Goal: Task Accomplishment & Management: Manage account settings

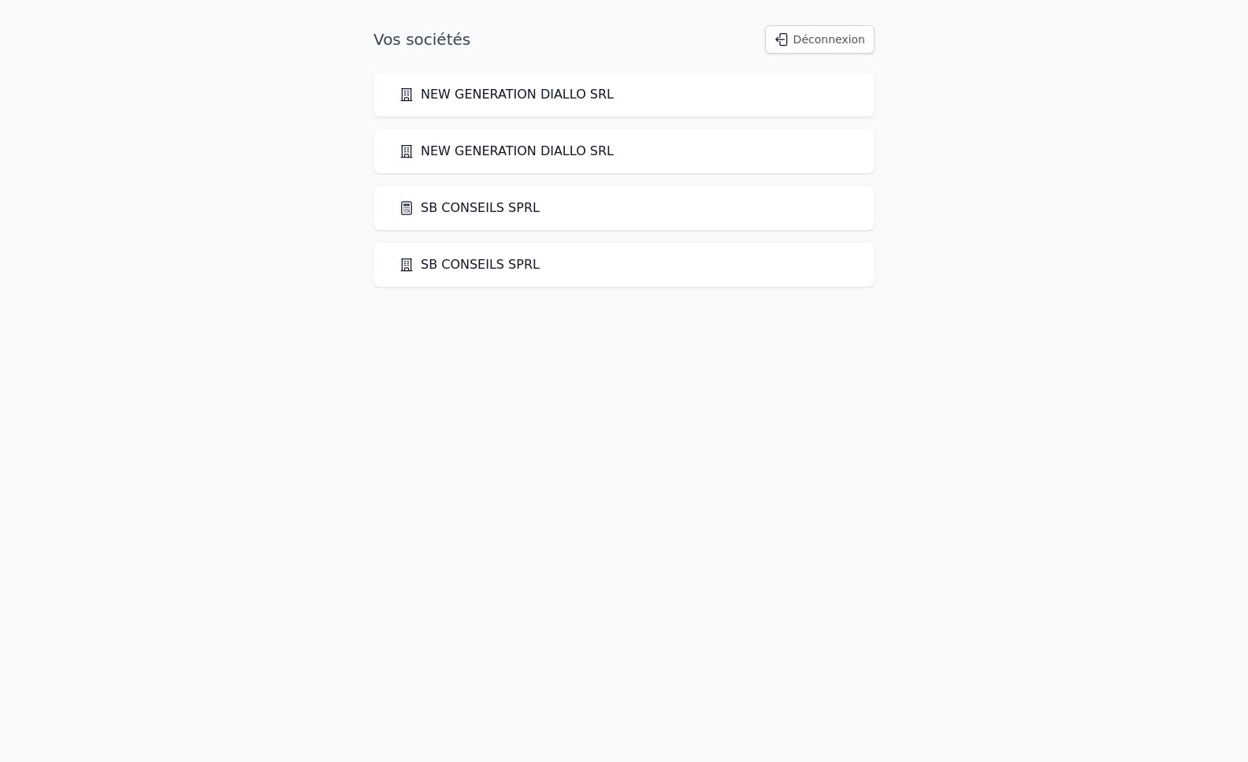
click at [472, 205] on link "SB CONSEILS SPRL" at bounding box center [469, 207] width 141 height 19
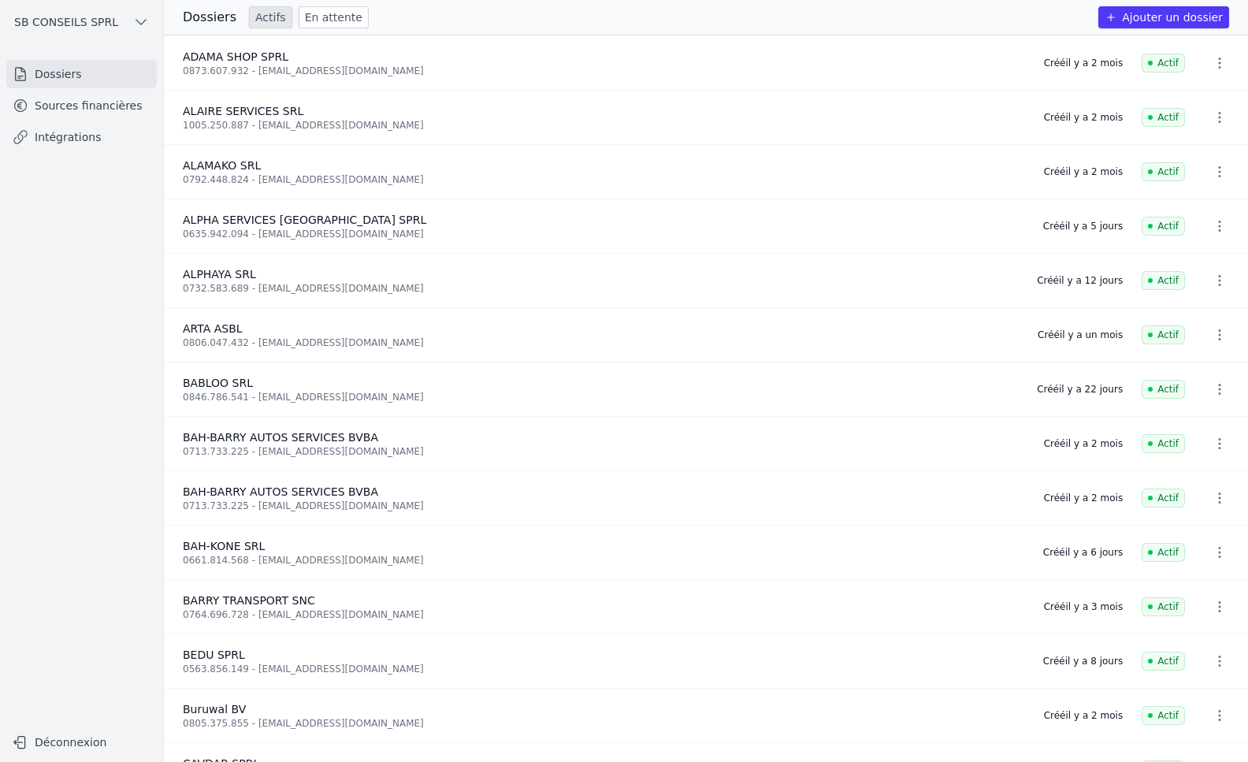
click at [1172, 16] on button "Ajouter un dossier" at bounding box center [1163, 17] width 131 height 22
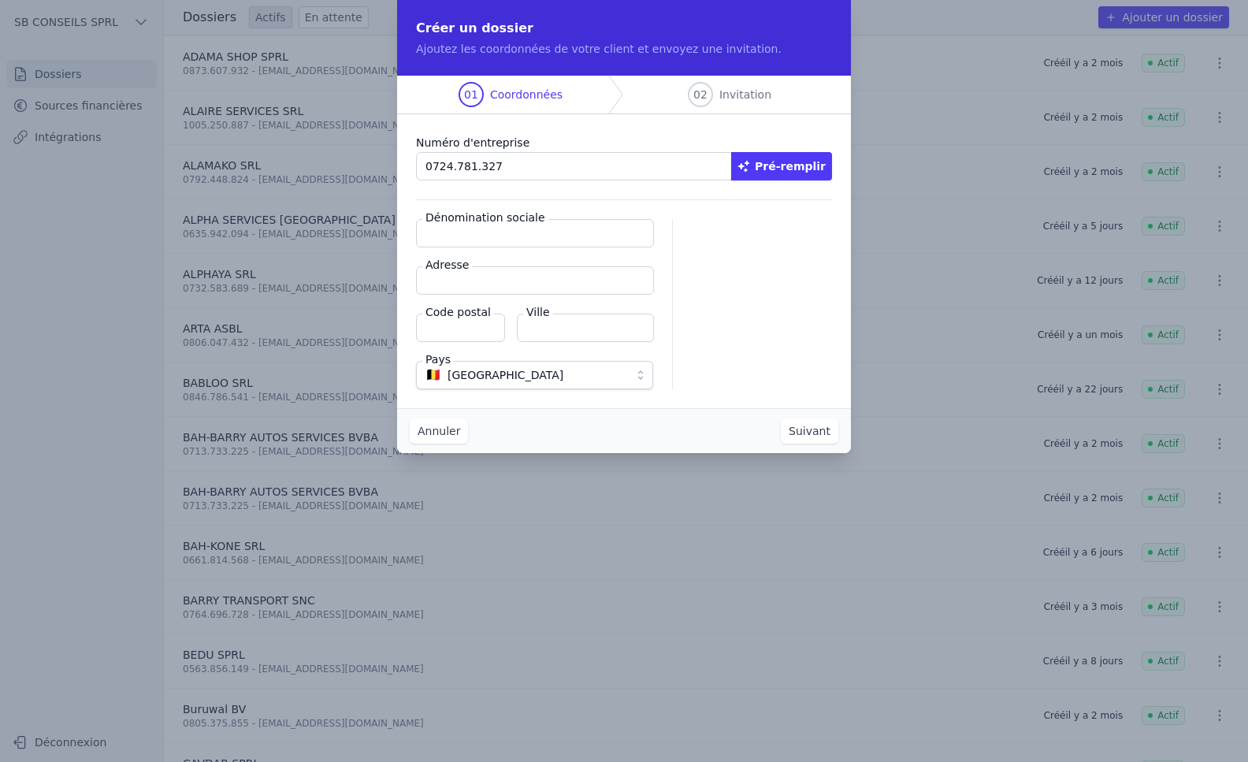
click at [798, 169] on button "Pré-remplir" at bounding box center [781, 166] width 101 height 28
drag, startPoint x: 517, startPoint y: 172, endPoint x: 347, endPoint y: 183, distance: 171.2
click at [347, 183] on div "Créer un dossier Ajoutez les coordonnées de votre client et envoyez une invitat…" at bounding box center [624, 381] width 1248 height 762
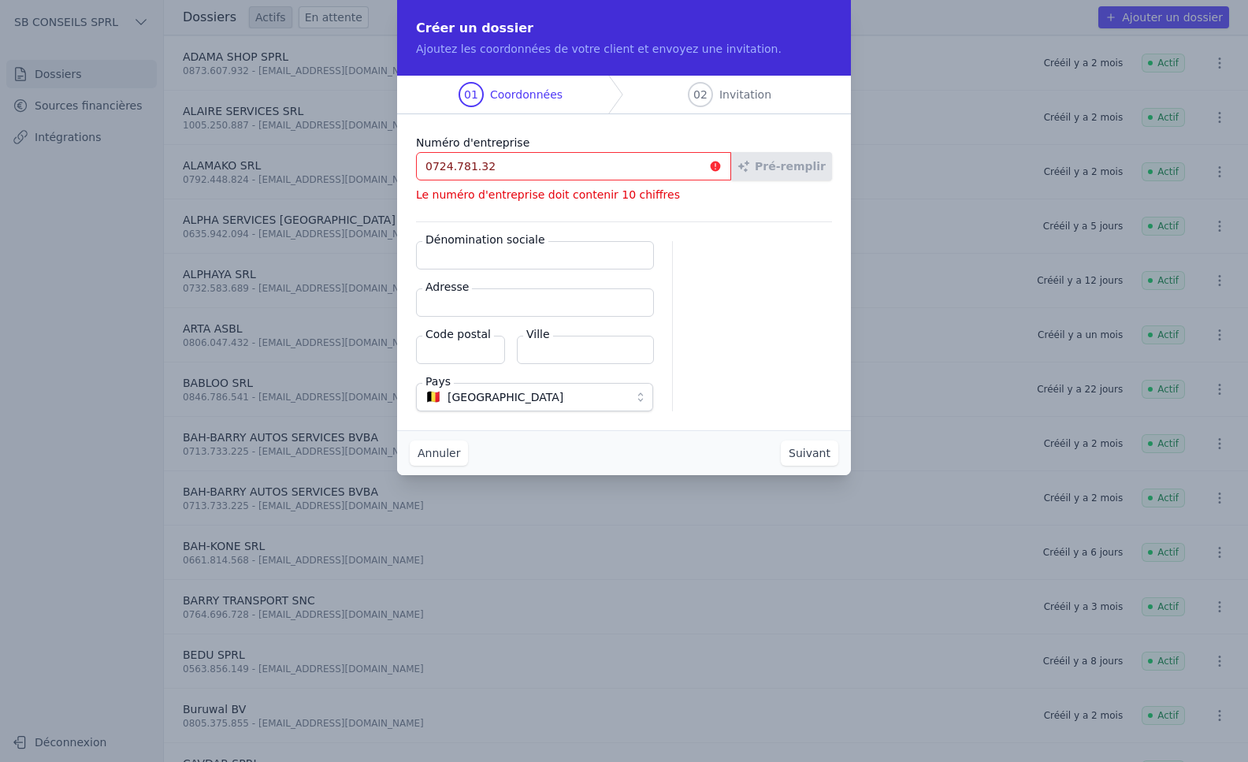
type input "0724.781.327"
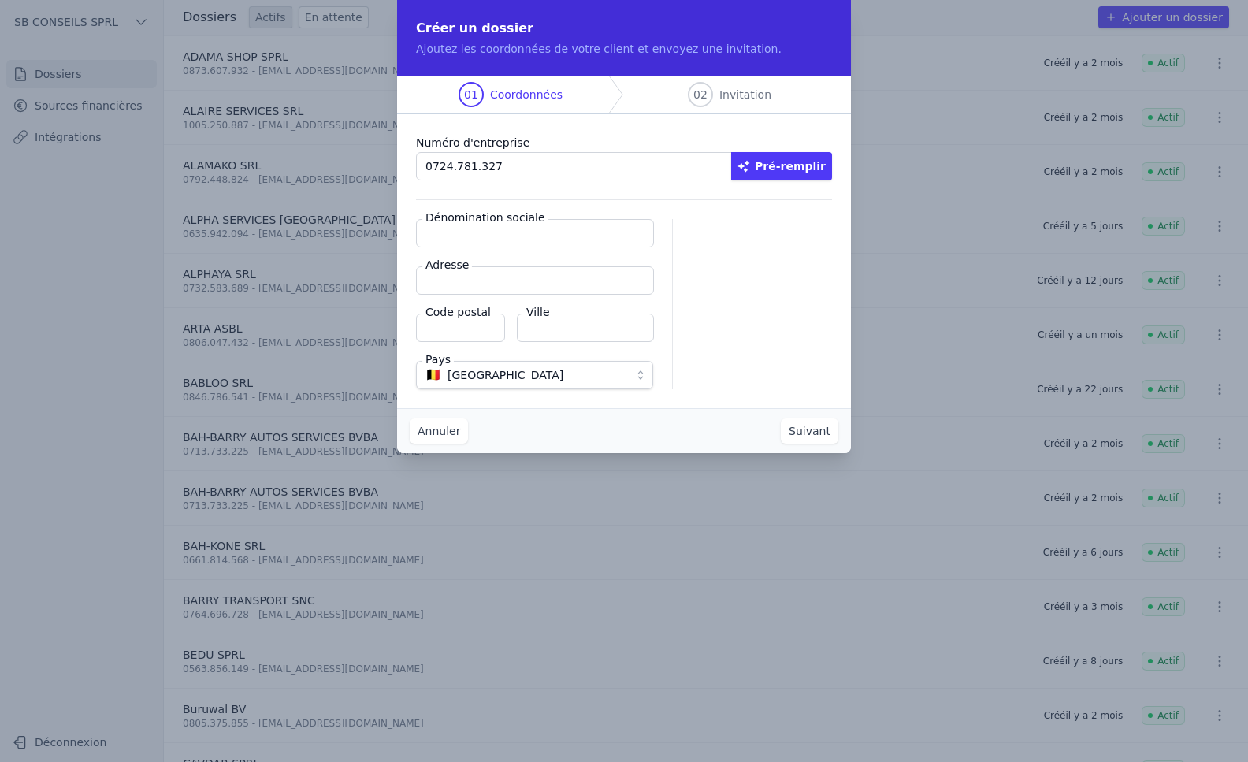
click at [782, 172] on button "Pré-remplir" at bounding box center [781, 166] width 101 height 28
type input "G & B Int SPRL"
type input "[STREET_ADDRESS]"
type input "1000"
type input "[GEOGRAPHIC_DATA]"
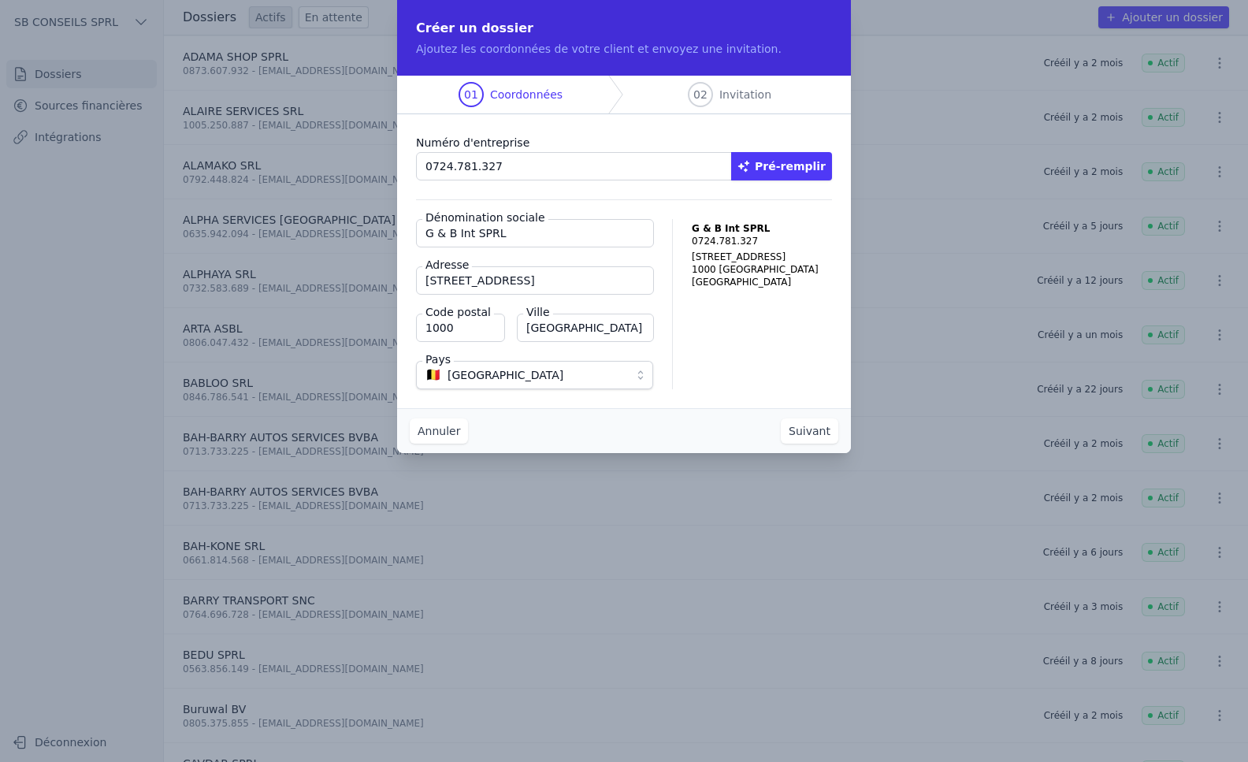
click at [807, 434] on button "Suivant" at bounding box center [809, 430] width 57 height 25
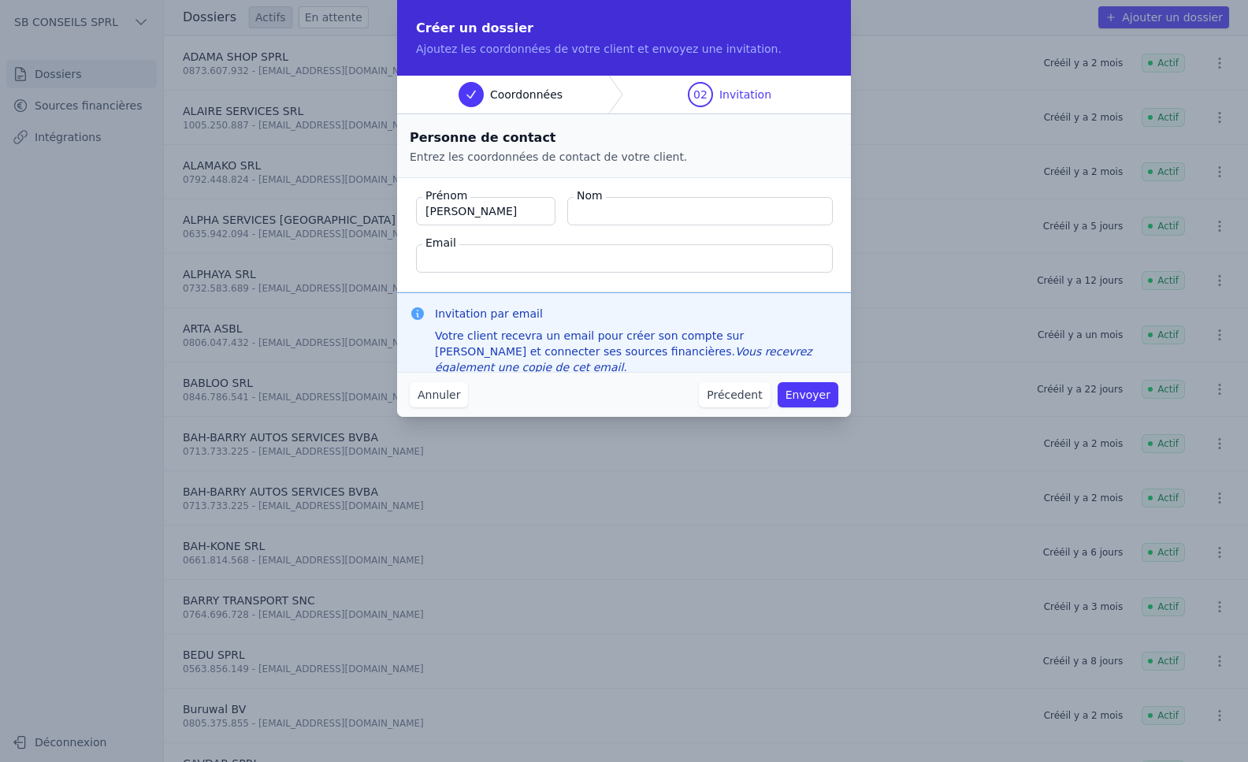
type input "[PERSON_NAME]"
type input "CALLI"
type input "[EMAIL_ADDRESS][DOMAIN_NAME]"
click at [812, 392] on button "Envoyer" at bounding box center [807, 394] width 61 height 25
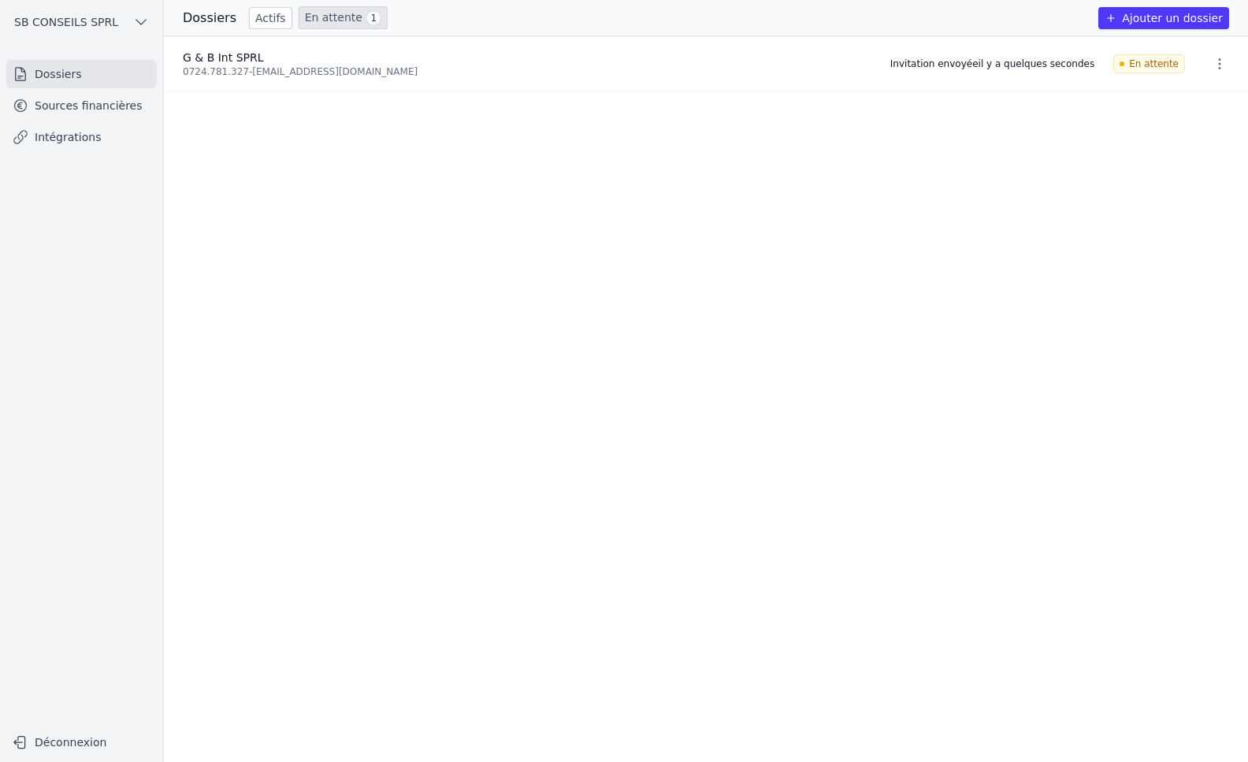
click at [87, 140] on link "Intégrations" at bounding box center [81, 137] width 150 height 28
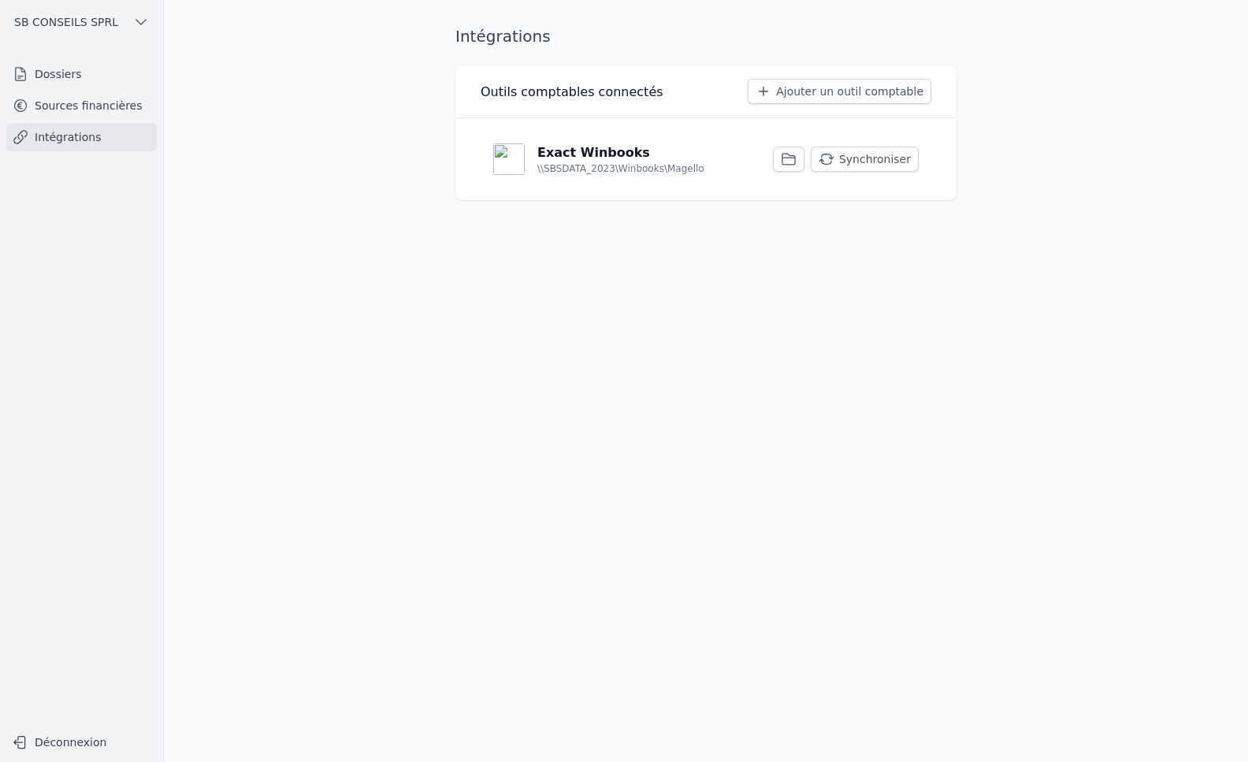
click at [873, 161] on button "Synchroniser" at bounding box center [864, 158] width 108 height 25
click at [114, 105] on link "Sources financières" at bounding box center [81, 105] width 150 height 28
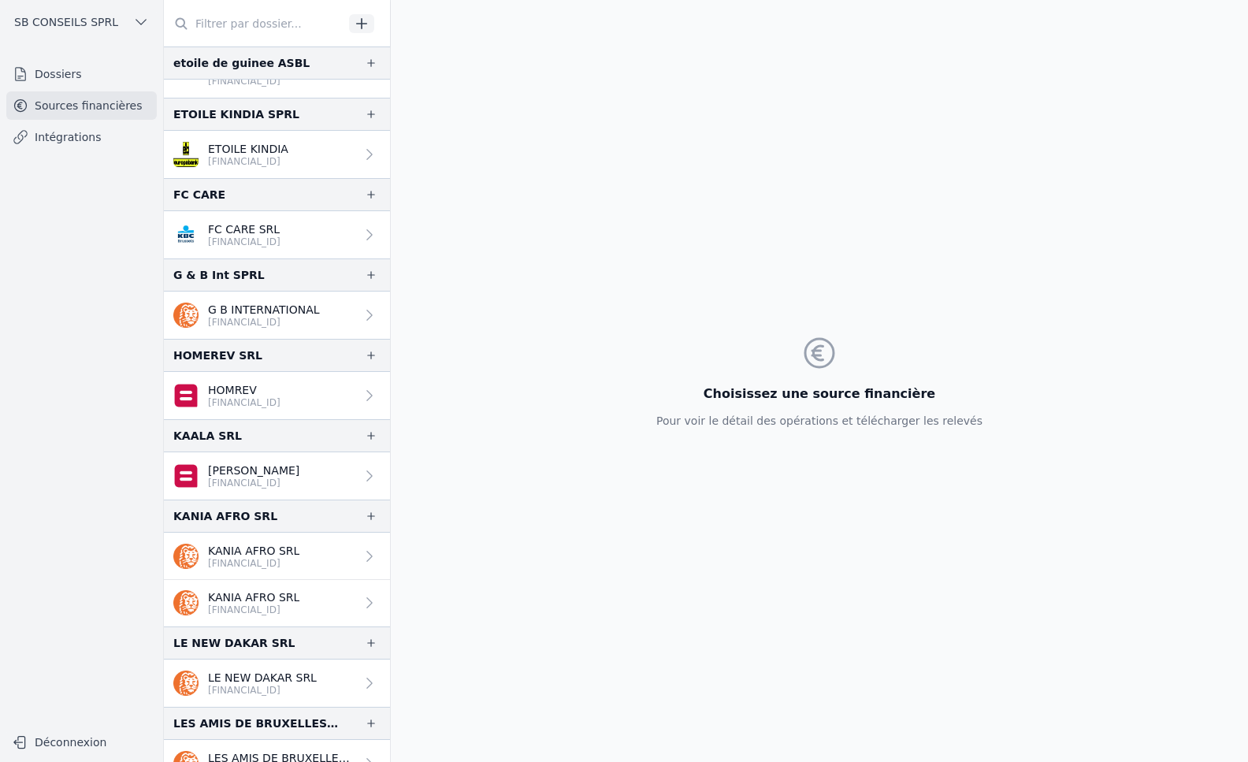
scroll to position [2363, 0]
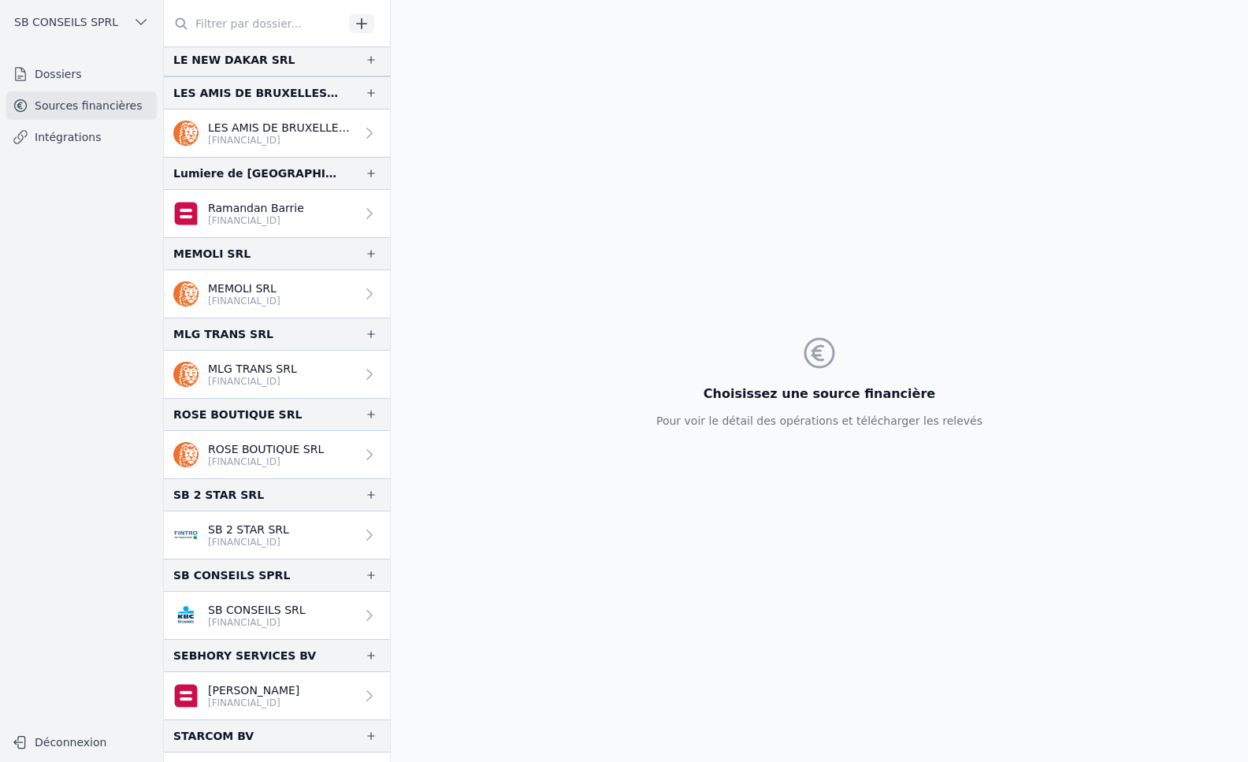
click at [72, 102] on link "Sources financières" at bounding box center [81, 105] width 150 height 28
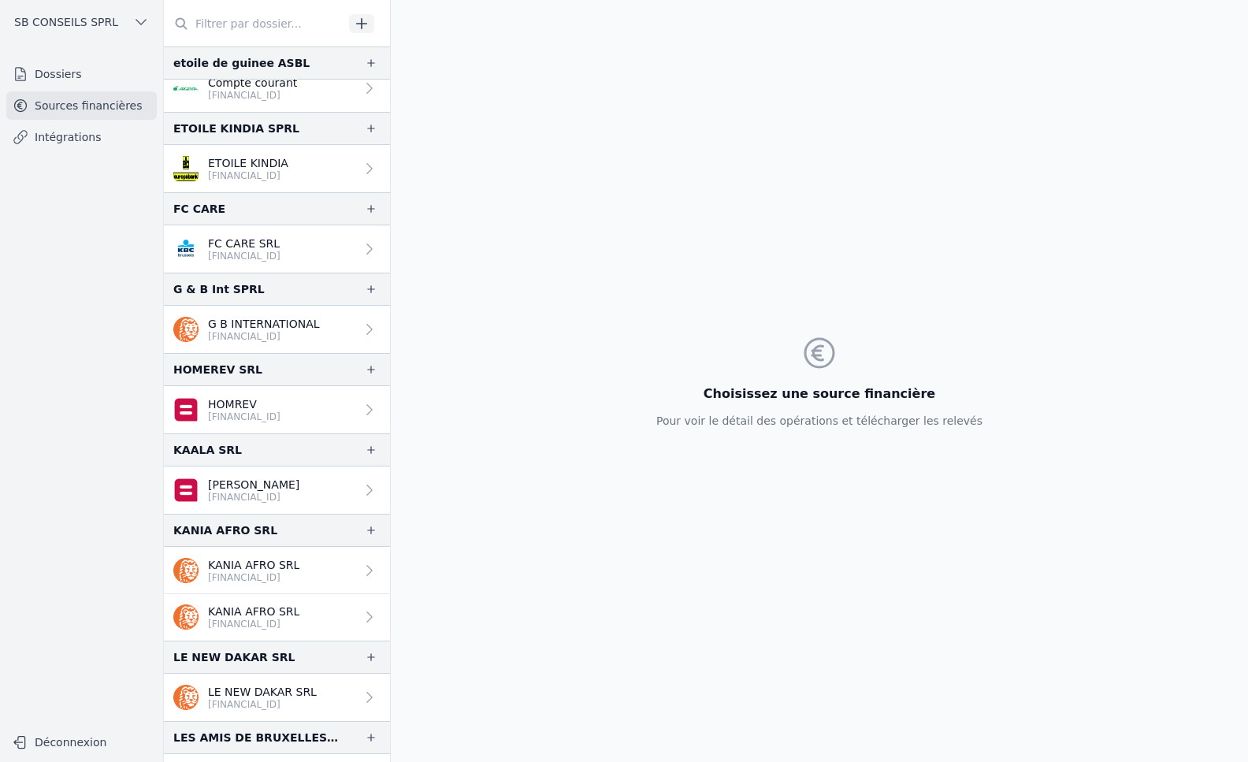
scroll to position [1717, 0]
click at [272, 338] on p "[FINANCIAL_ID]" at bounding box center [264, 338] width 112 height 13
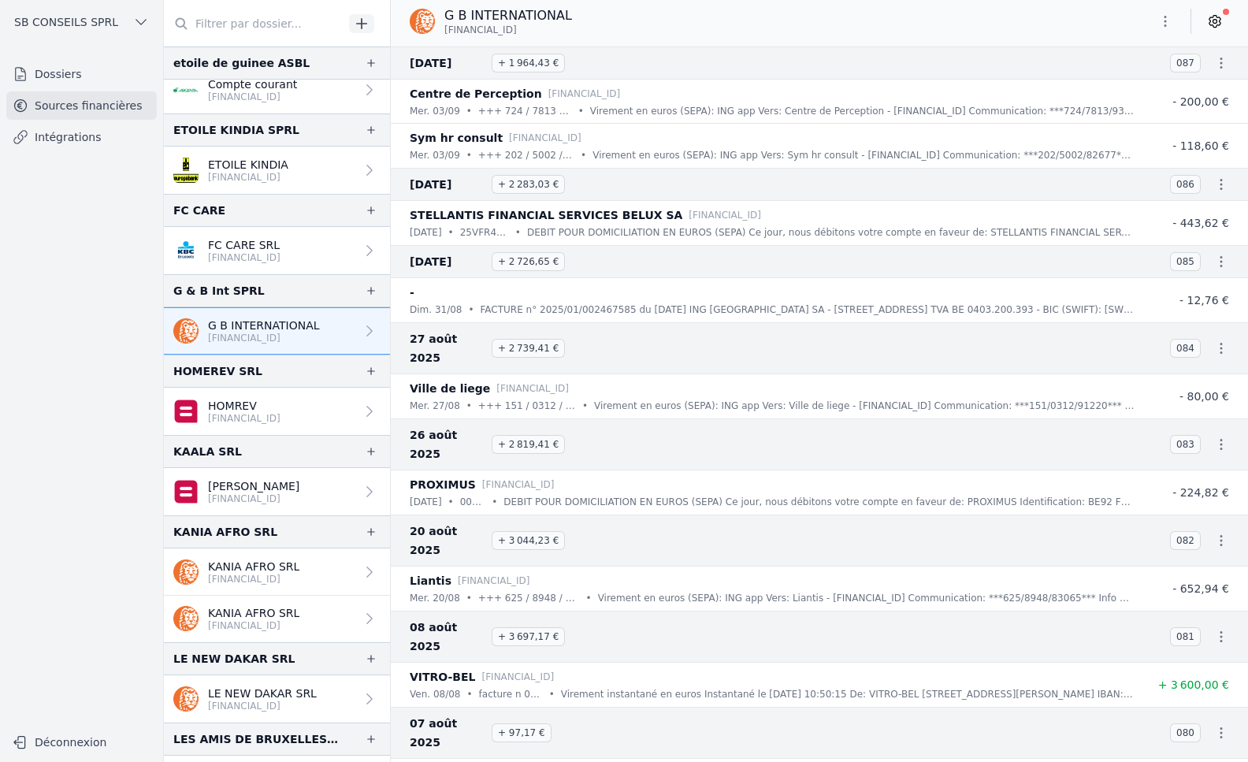
click at [1207, 23] on icon at bounding box center [1215, 21] width 16 height 16
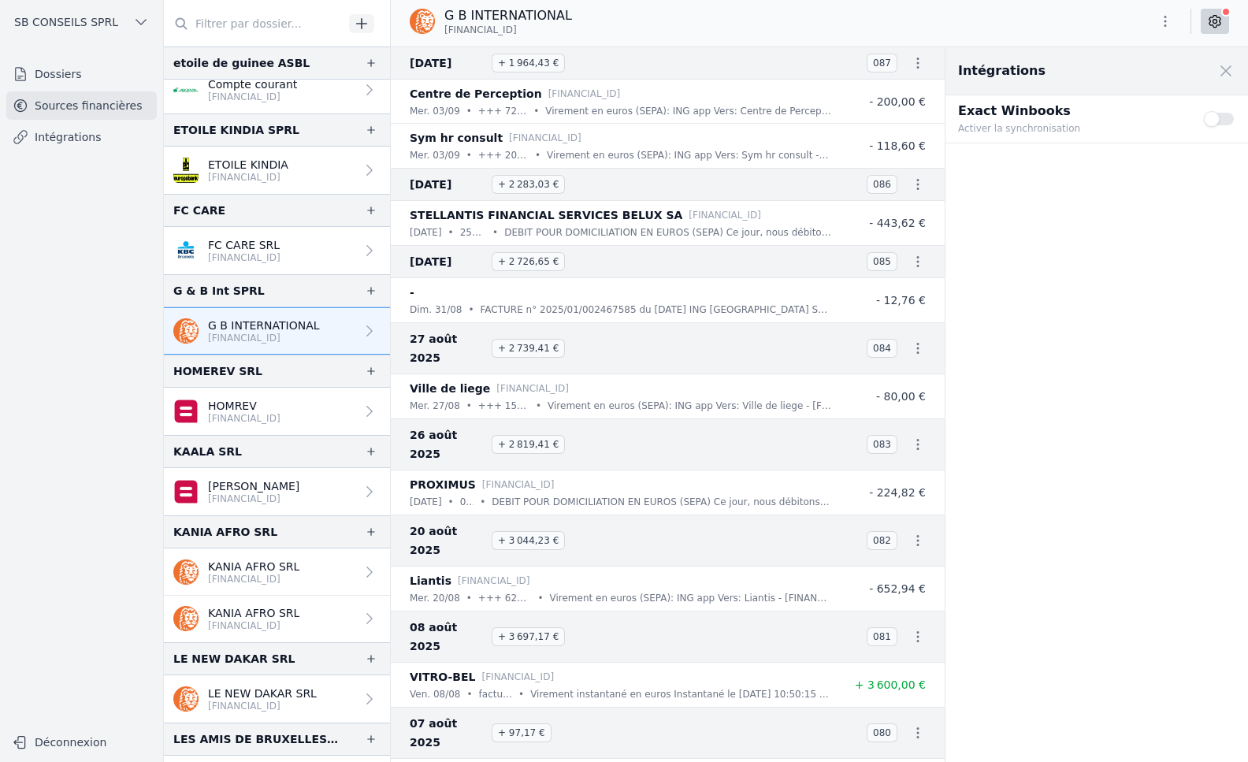
click at [1217, 115] on button "Use setting" at bounding box center [1219, 119] width 32 height 16
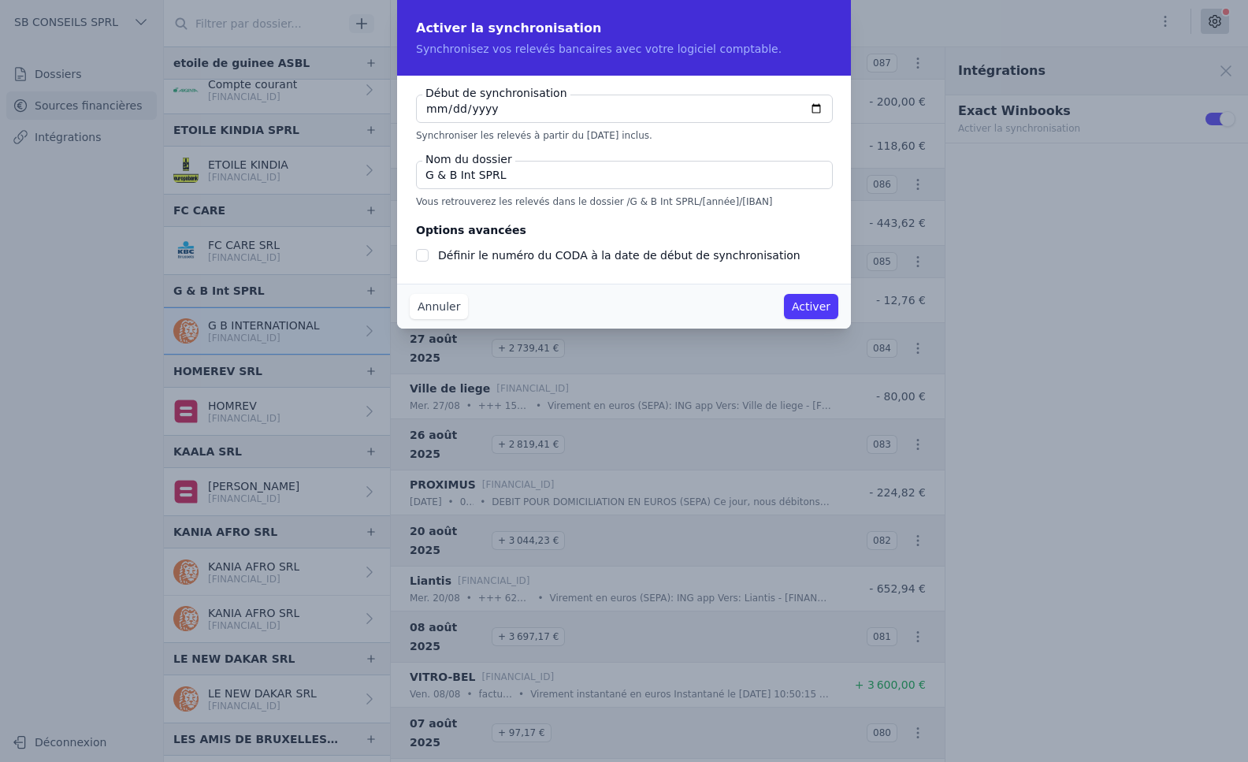
checkbox input "false"
type input "[DATE]"
click at [422, 251] on input "Définir le numéro du CODA à la date de début de synchronisation" at bounding box center [422, 255] width 13 height 13
checkbox input "true"
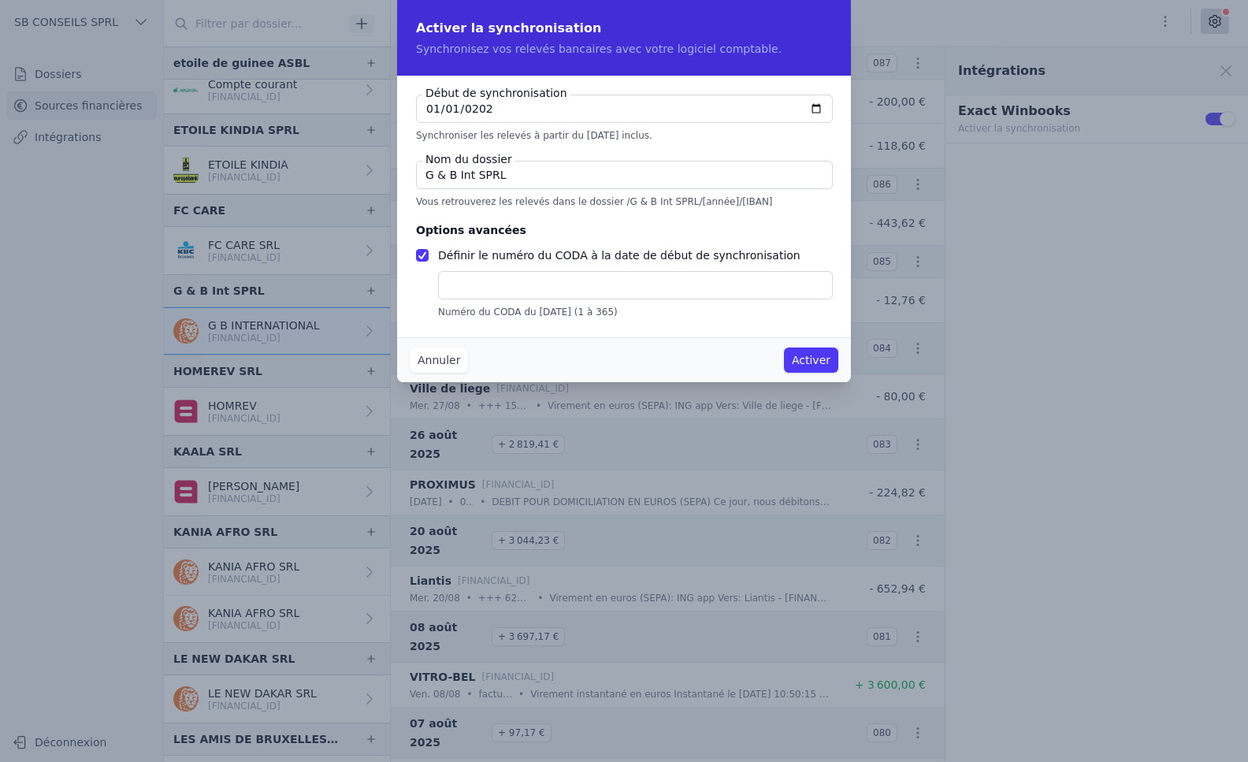
click at [558, 288] on input "text" at bounding box center [635, 285] width 395 height 28
type input "1"
click at [818, 362] on button "Activer" at bounding box center [811, 359] width 54 height 25
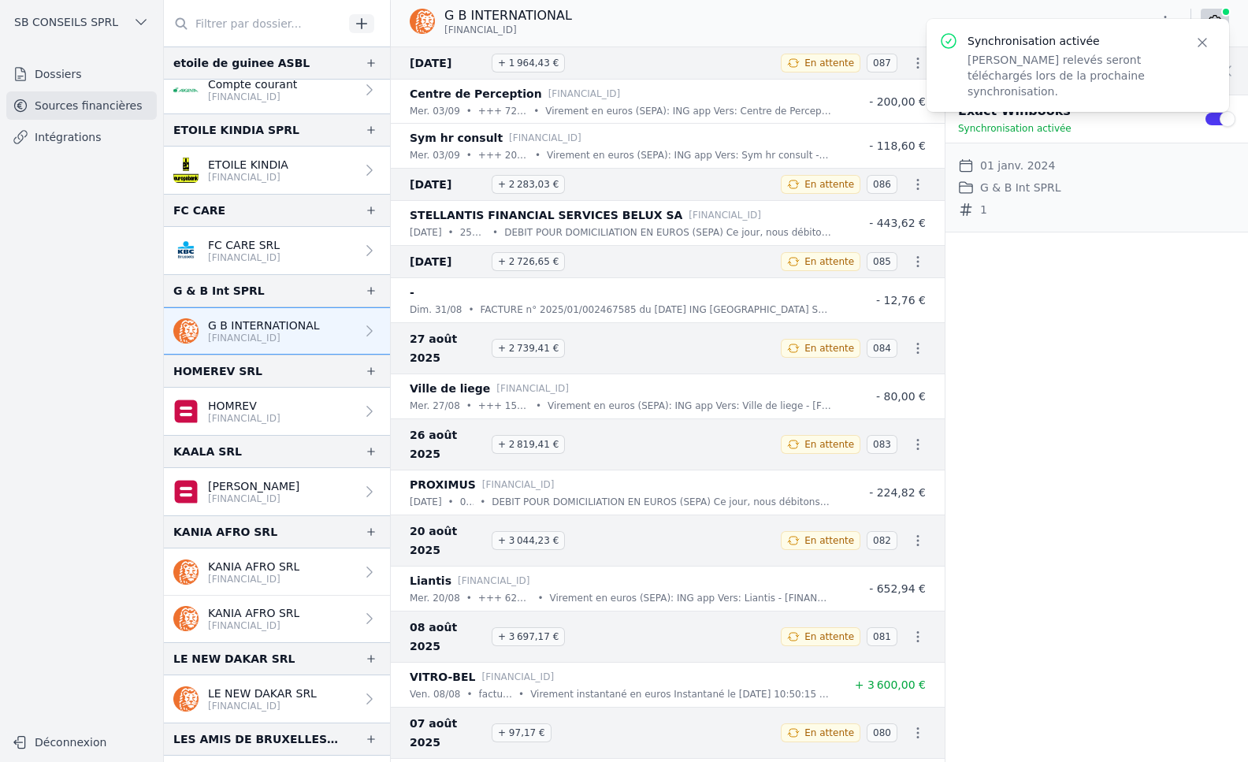
click at [76, 131] on link "Intégrations" at bounding box center [81, 137] width 150 height 28
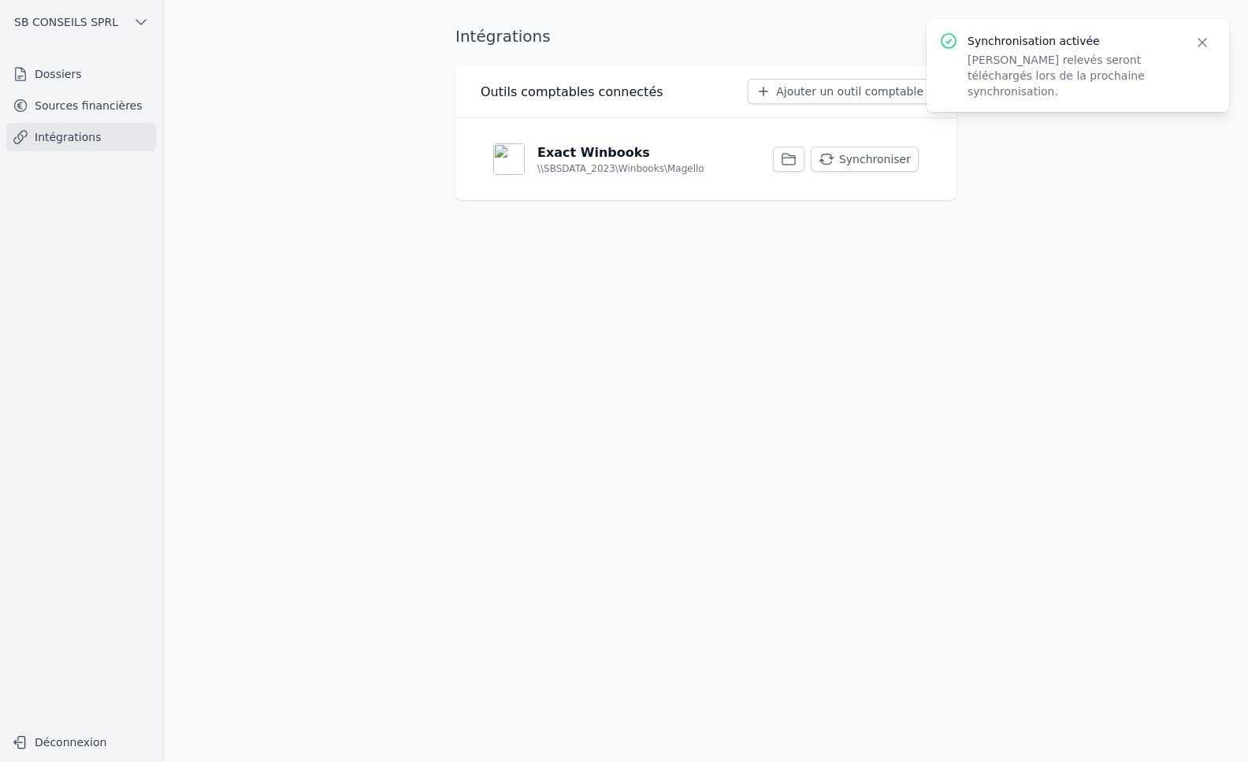
click at [857, 161] on button "Synchroniser" at bounding box center [864, 158] width 108 height 25
click at [60, 94] on link "Sources financières" at bounding box center [81, 105] width 150 height 28
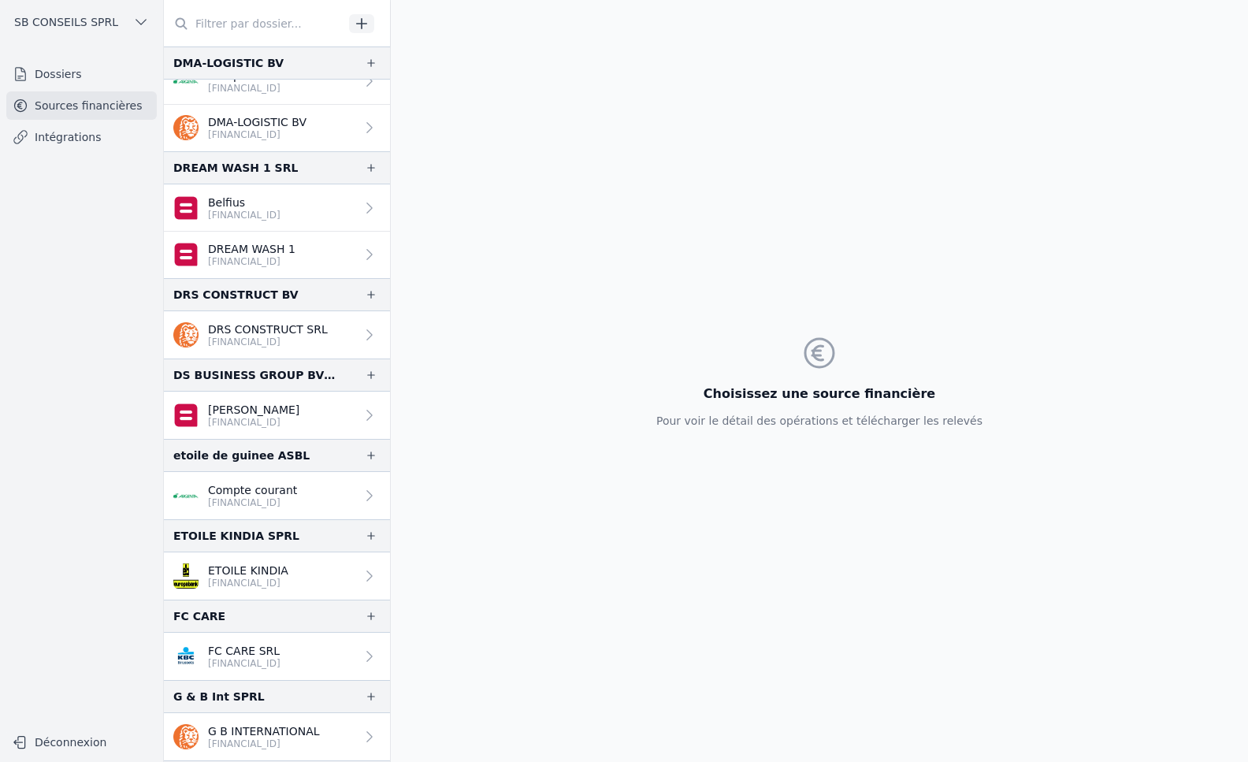
scroll to position [1339, 0]
